Goal: Information Seeking & Learning: Learn about a topic

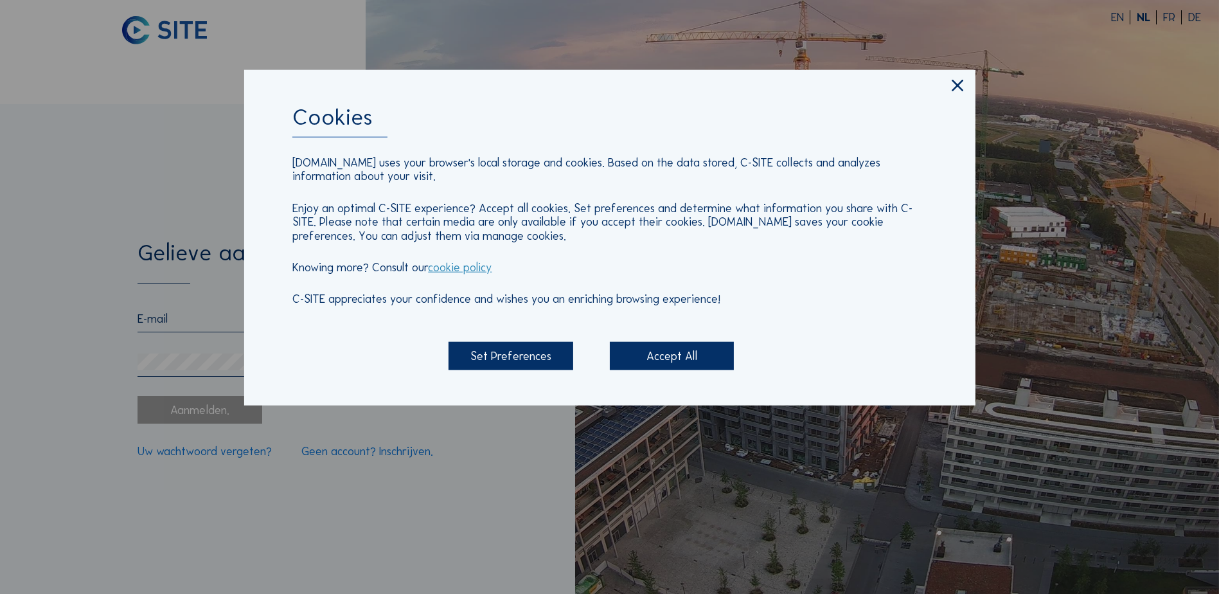
click at [648, 363] on div "Accept All" at bounding box center [672, 356] width 124 height 28
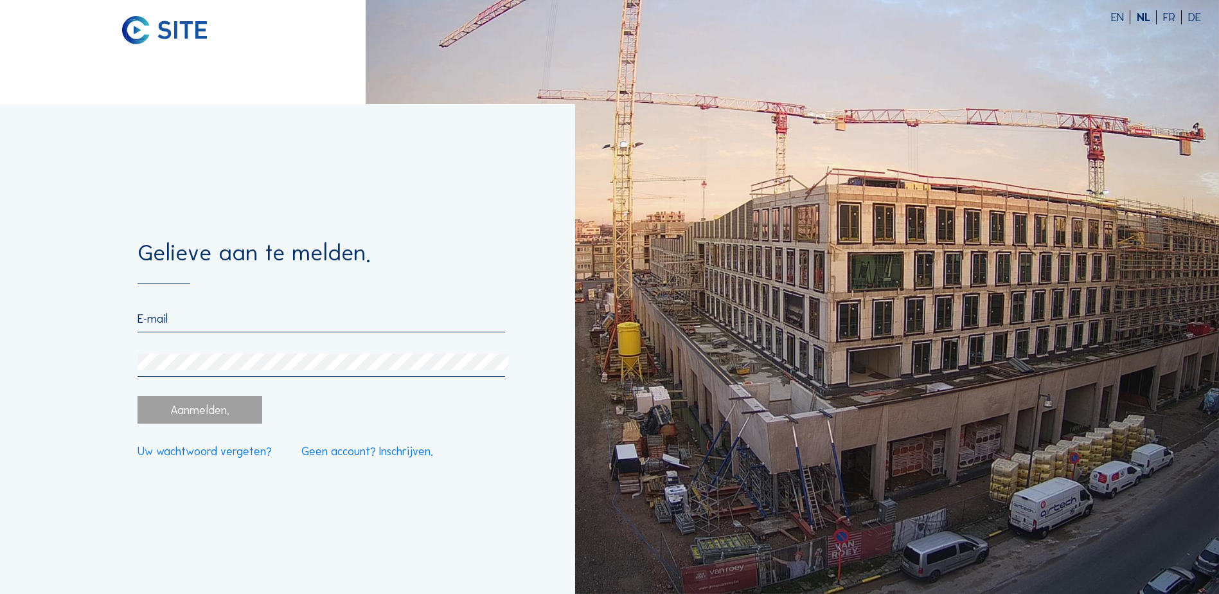
click at [208, 320] on input "email" at bounding box center [322, 319] width 368 height 14
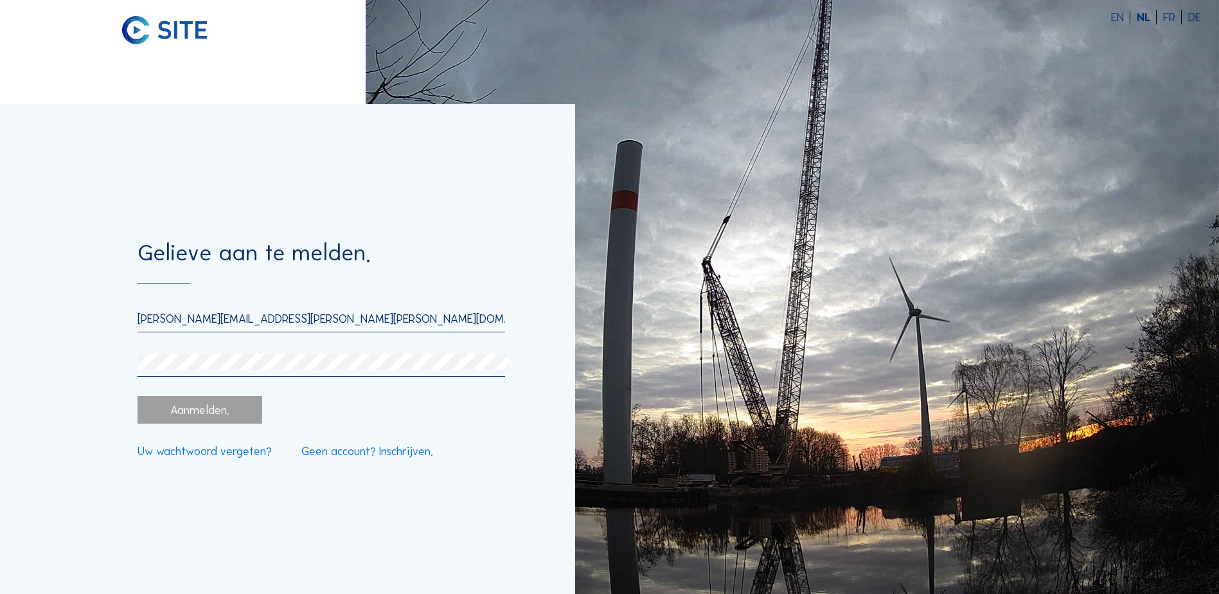
drag, startPoint x: 297, startPoint y: 320, endPoint x: 107, endPoint y: 314, distance: 190.4
click at [107, 314] on div "Gelieve aan te melden. [PERSON_NAME][EMAIL_ADDRESS][PERSON_NAME][PERSON_NAME][D…" at bounding box center [287, 349] width 575 height 490
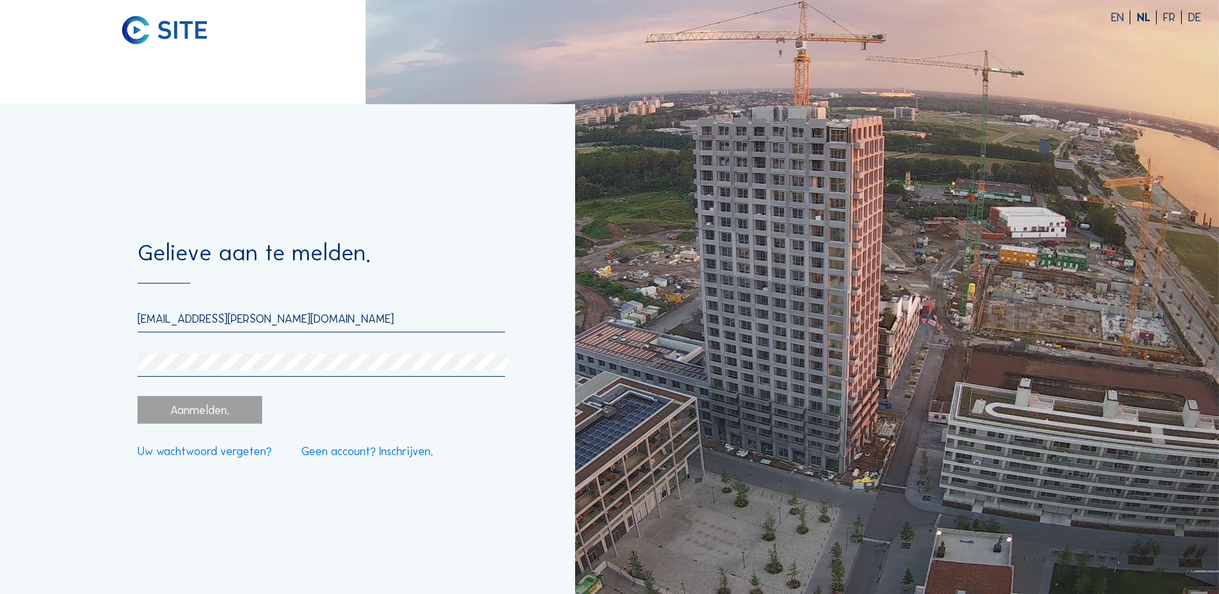
type input "[EMAIL_ADDRESS][PERSON_NAME][DOMAIN_NAME]"
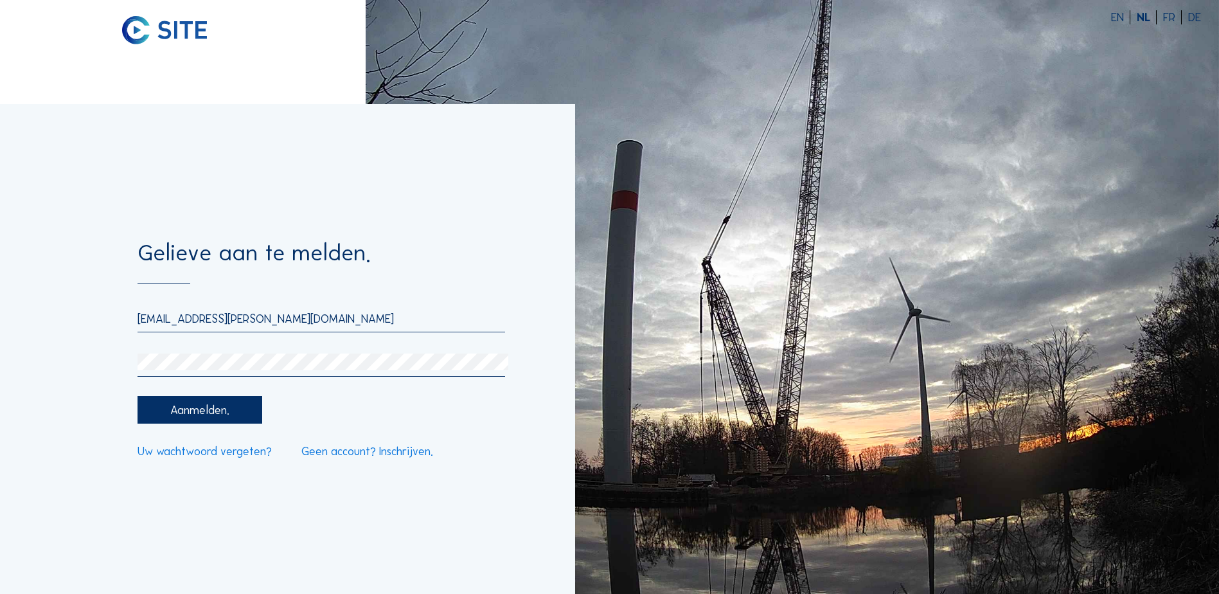
click at [206, 409] on div "Aanmelden." at bounding box center [200, 410] width 124 height 28
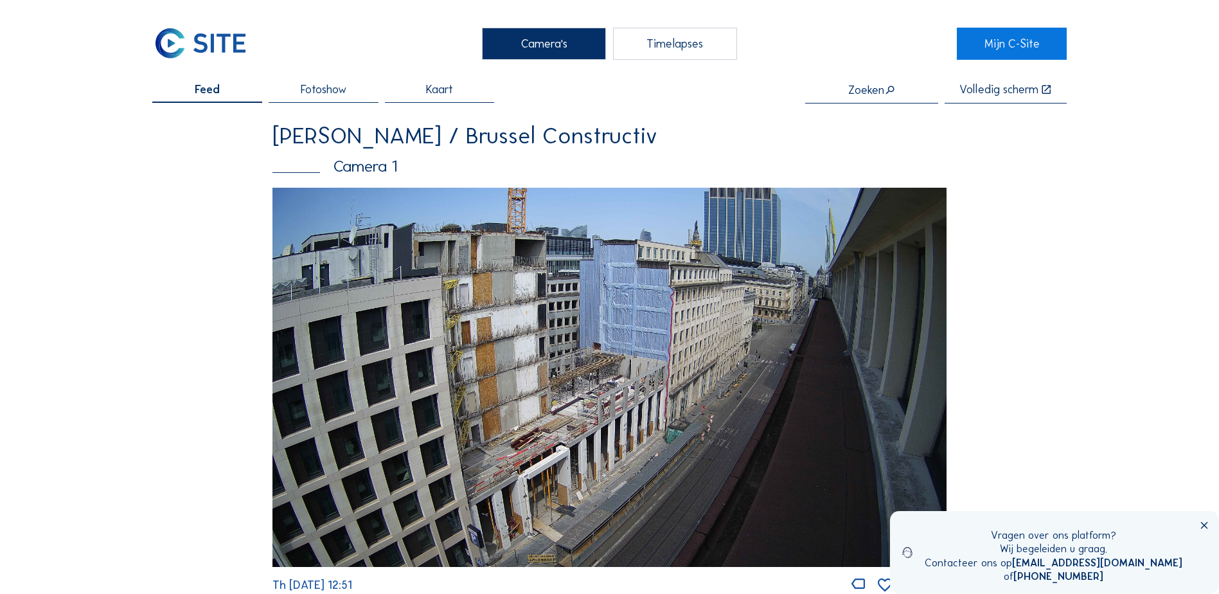
click at [663, 40] on div "Timelapses" at bounding box center [675, 44] width 124 height 32
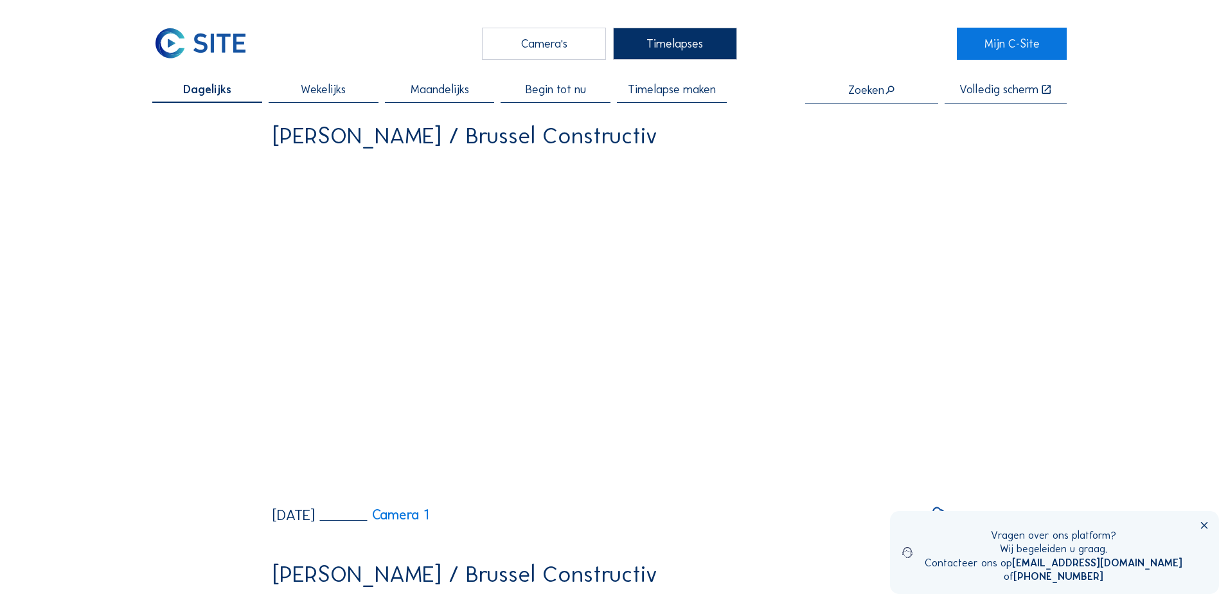
scroll to position [321, 0]
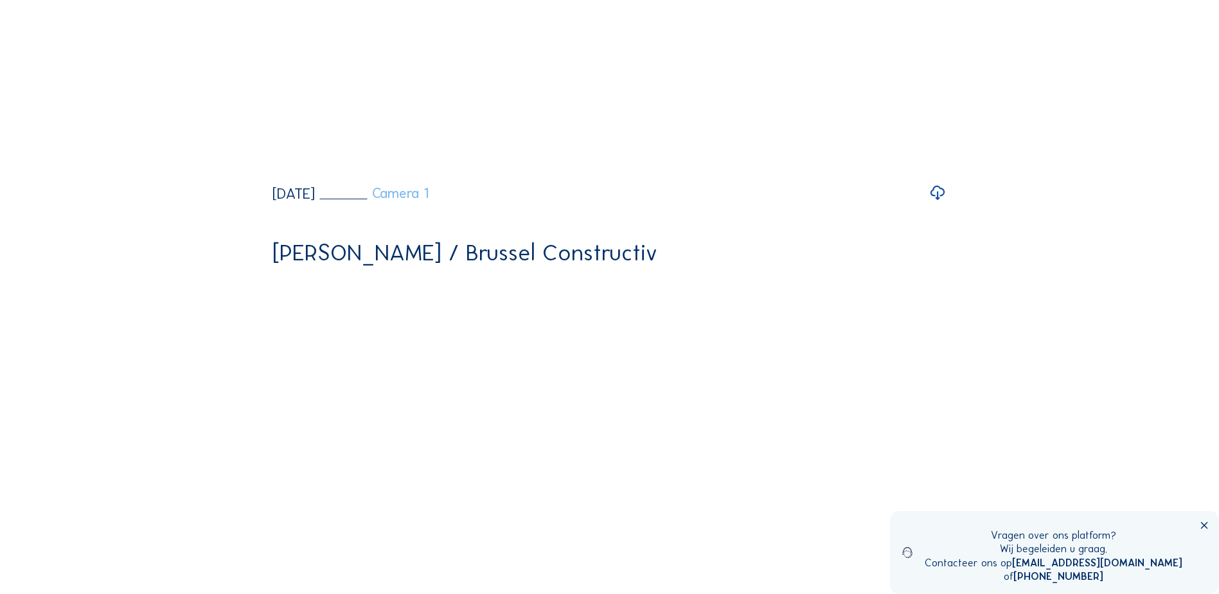
click at [429, 201] on link "Camera 1" at bounding box center [374, 193] width 109 height 14
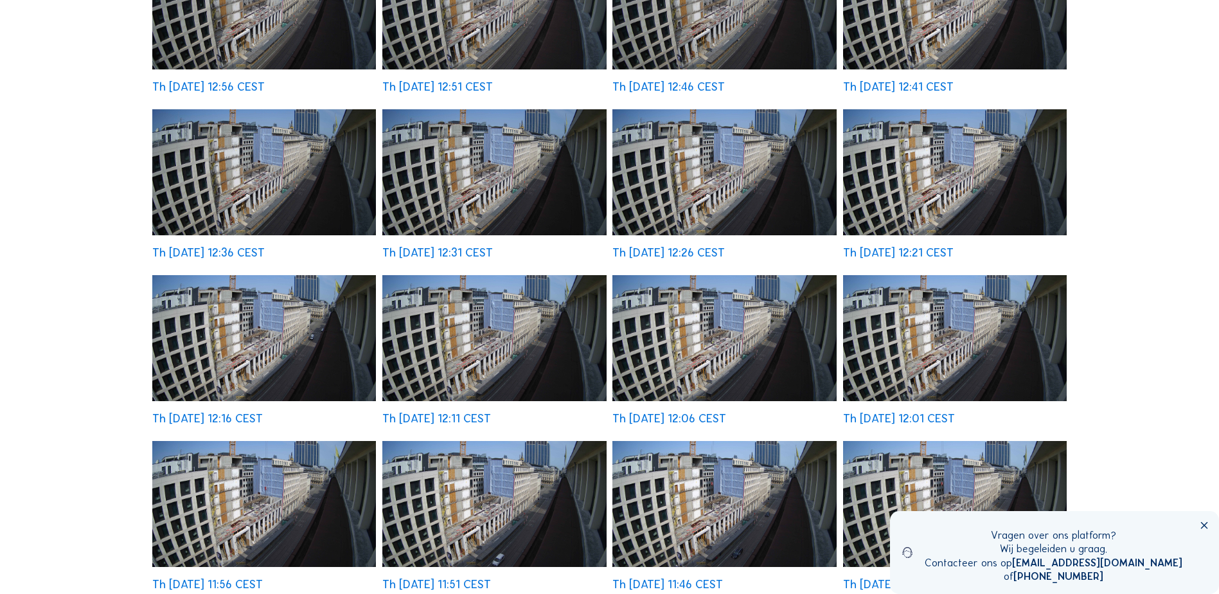
scroll to position [386, 0]
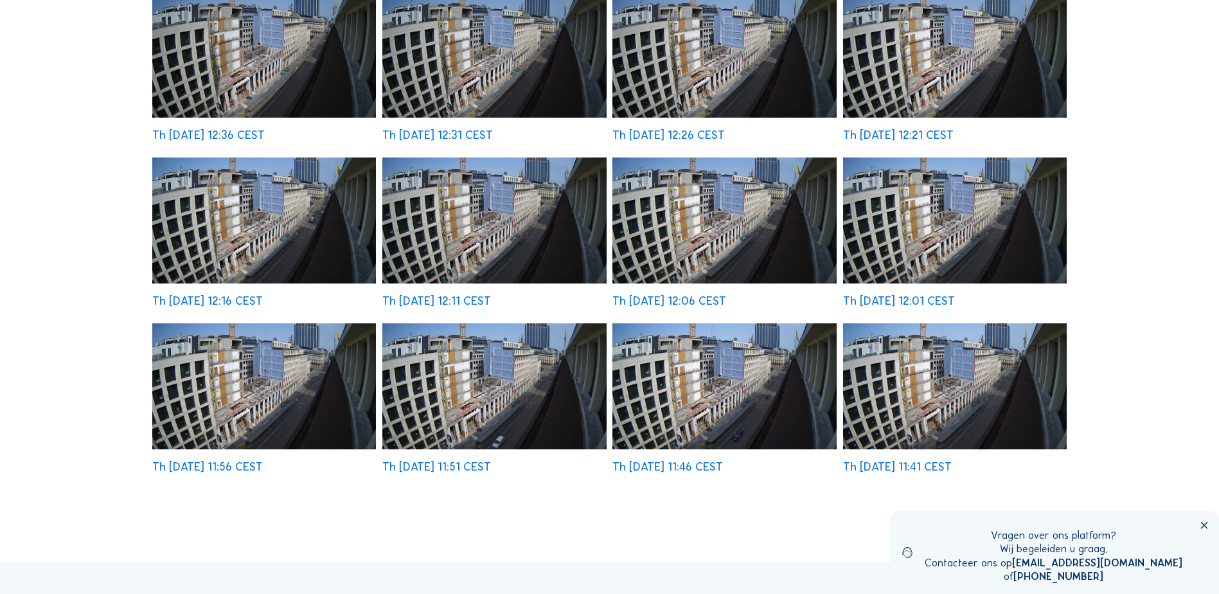
click at [710, 394] on img at bounding box center [725, 386] width 224 height 126
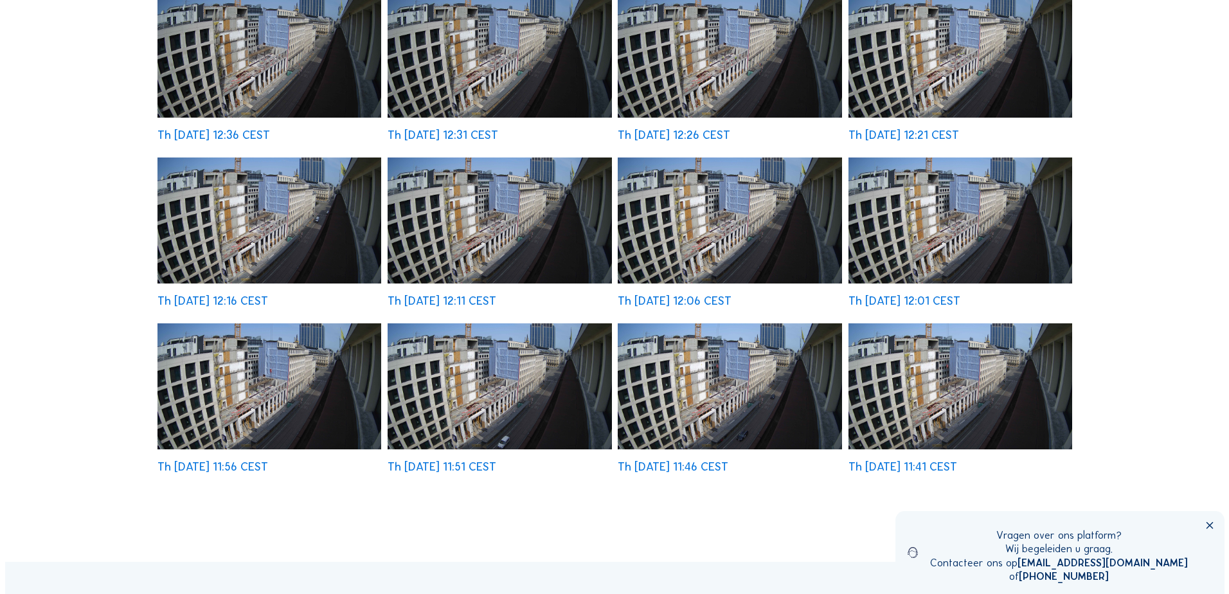
scroll to position [387, 0]
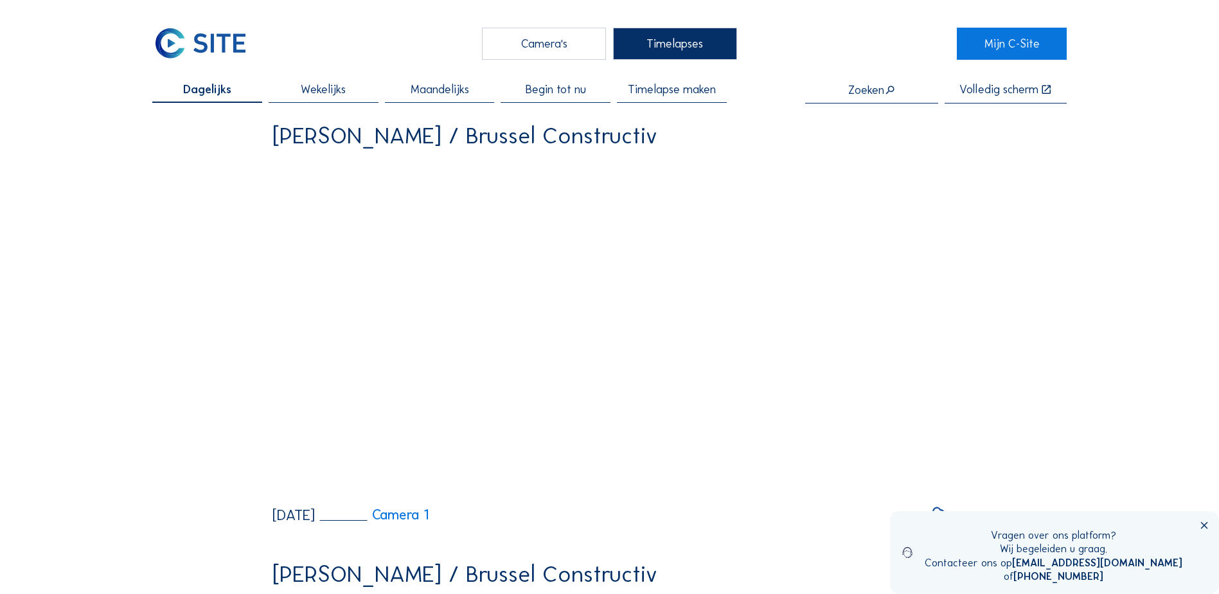
click at [538, 46] on div "Camera's" at bounding box center [544, 44] width 124 height 32
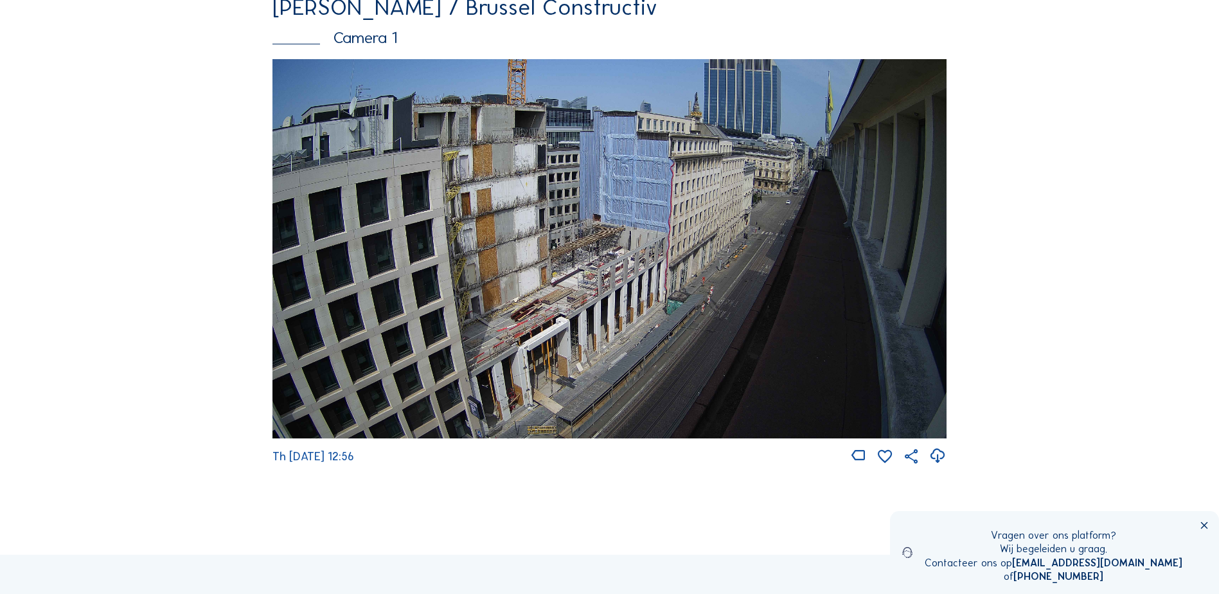
scroll to position [64, 0]
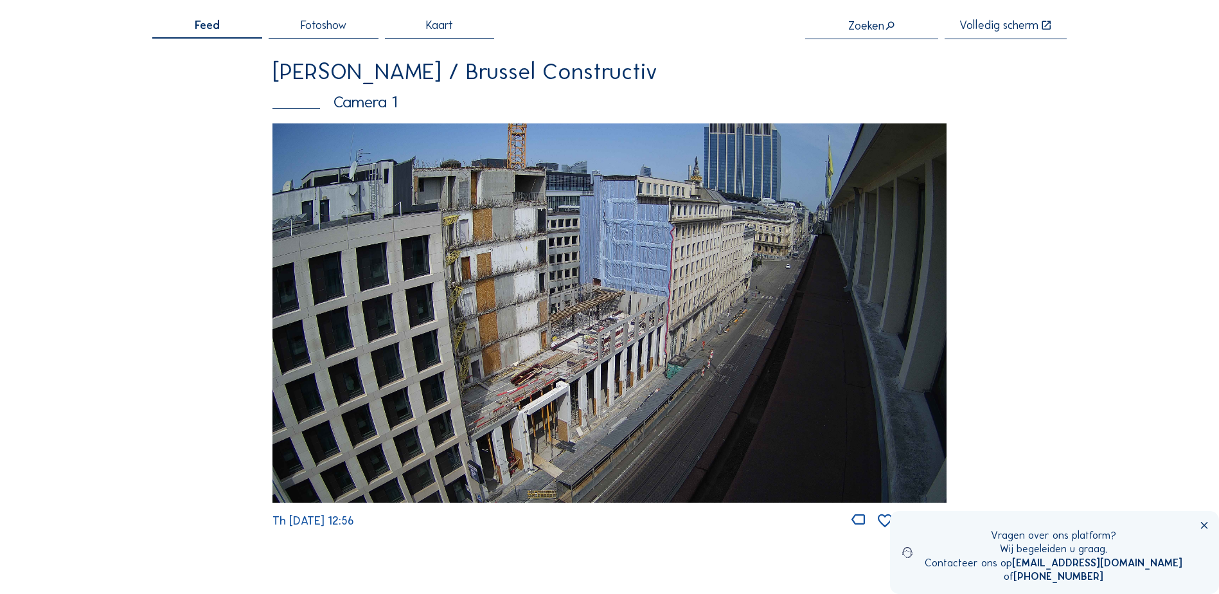
click at [595, 319] on img at bounding box center [610, 312] width 674 height 379
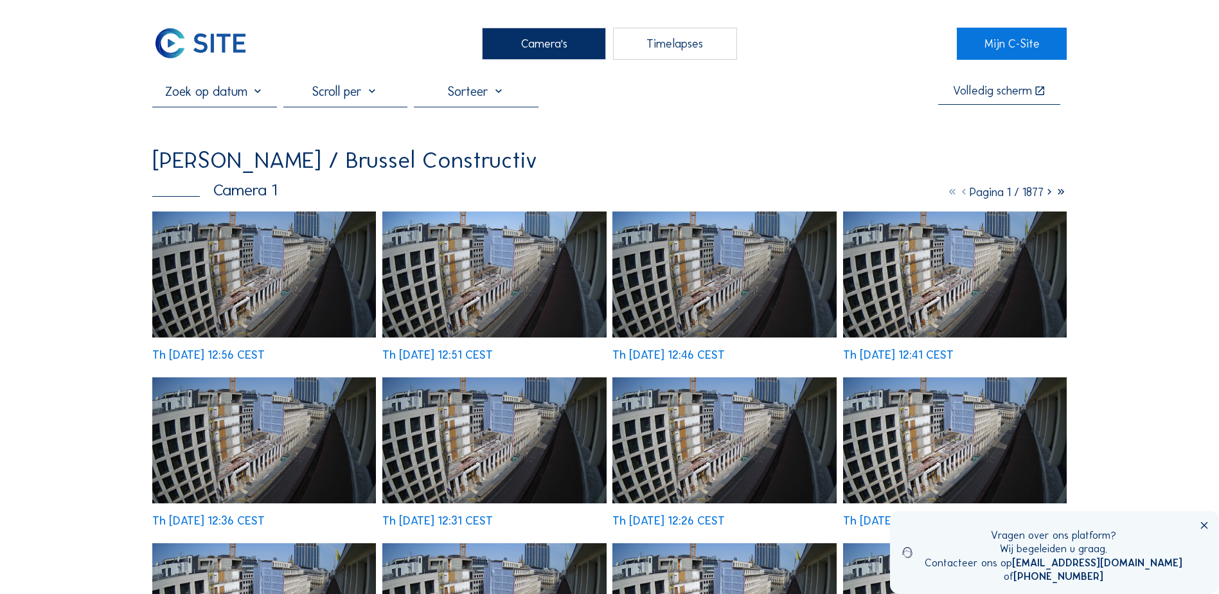
click at [261, 287] on img at bounding box center [264, 274] width 224 height 126
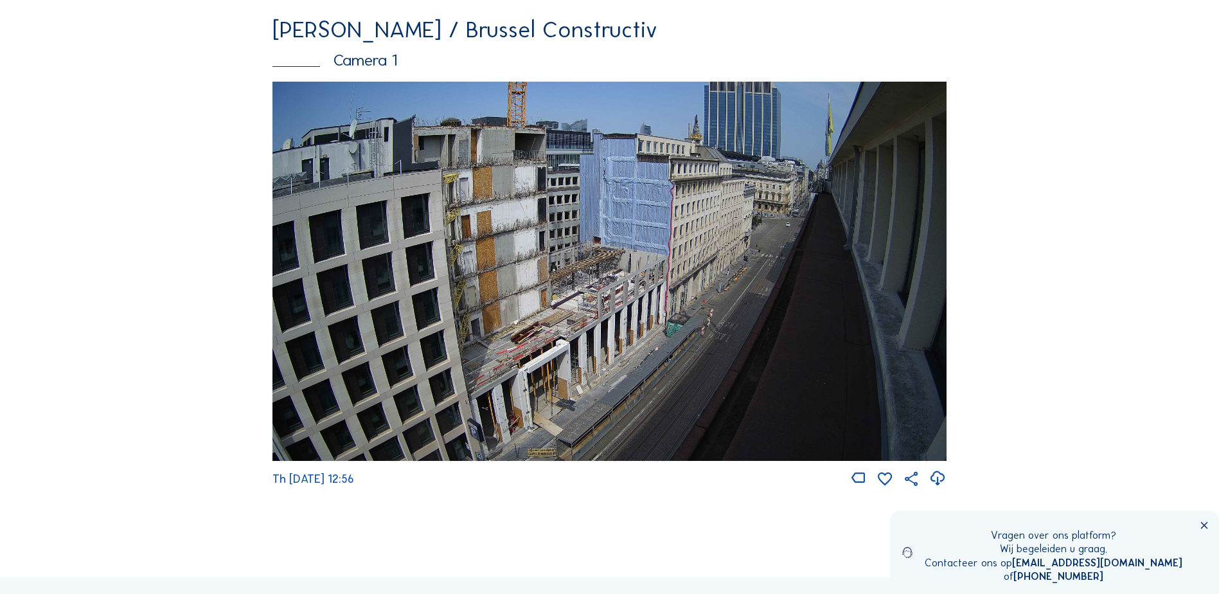
scroll to position [129, 0]
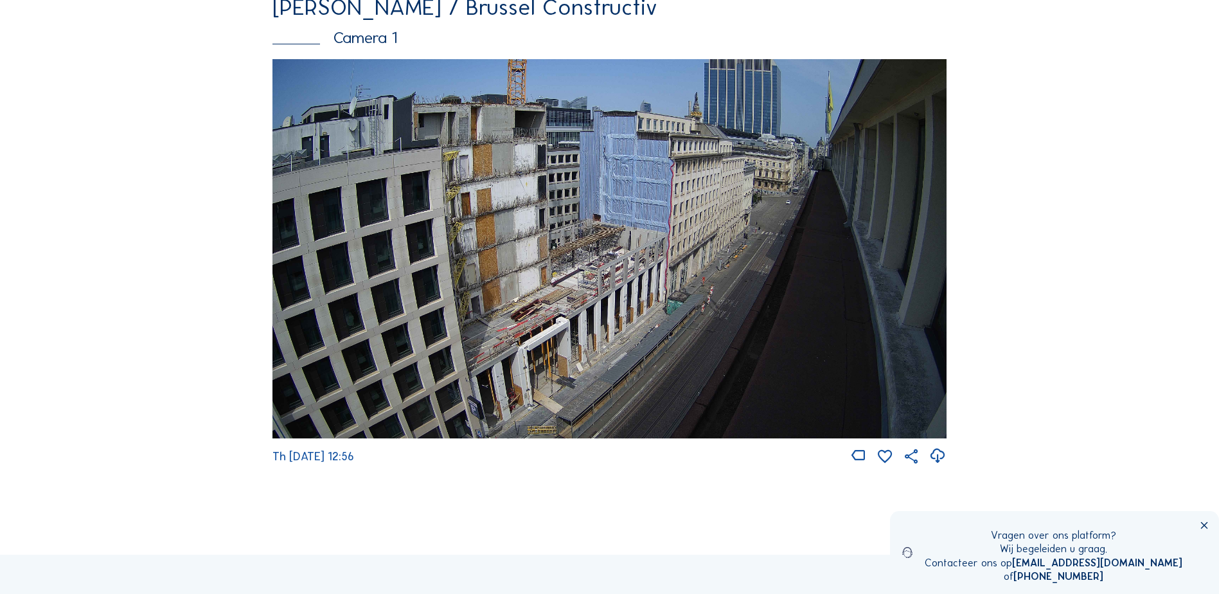
click at [566, 315] on img at bounding box center [610, 248] width 674 height 379
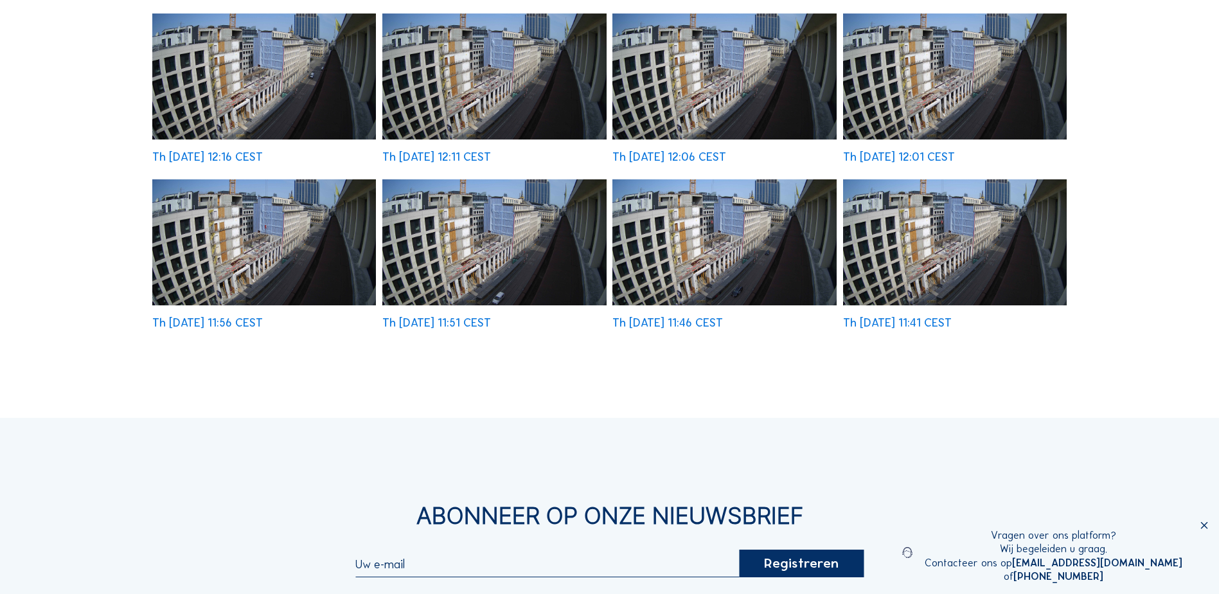
scroll to position [578, 0]
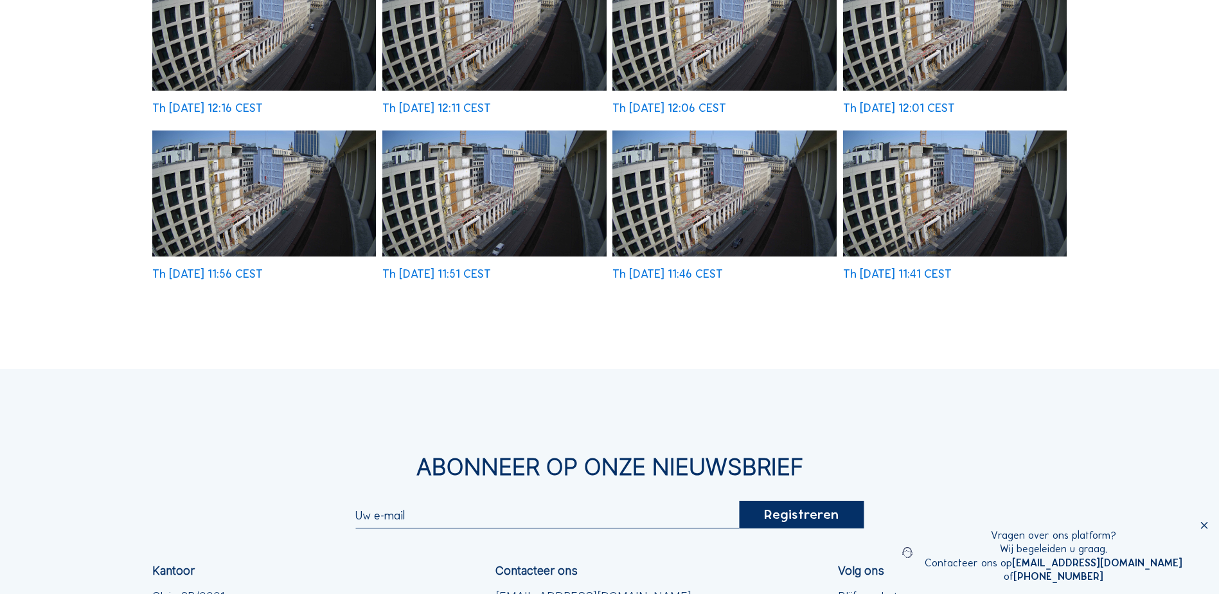
click at [954, 185] on img at bounding box center [955, 193] width 224 height 126
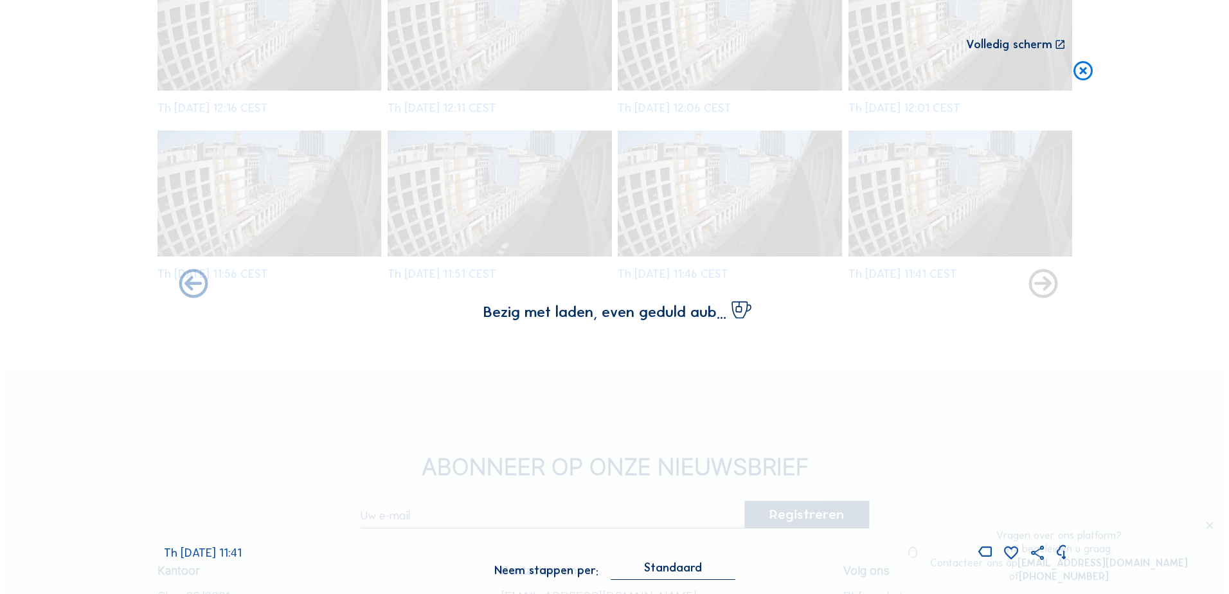
scroll to position [581, 0]
